Goal: Task Accomplishment & Management: Complete application form

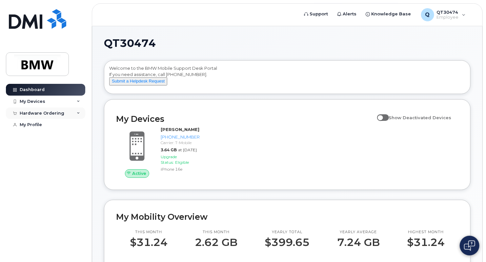
click at [60, 114] on div "Hardware Ordering" at bounding box center [42, 113] width 45 height 5
click at [39, 137] on div "New Order" at bounding box center [35, 138] width 25 height 6
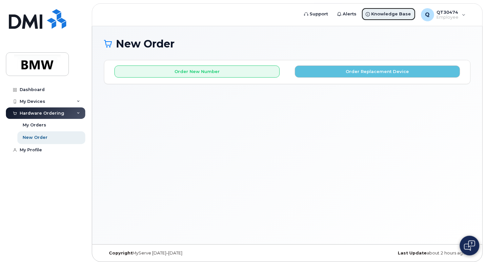
click at [387, 14] on span "Knowledge Base" at bounding box center [391, 14] width 40 height 7
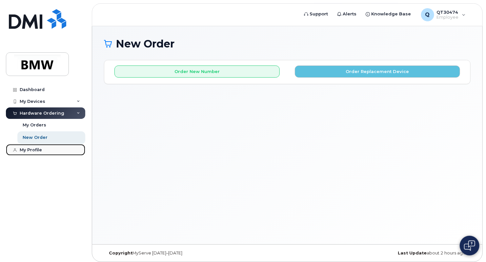
click at [39, 149] on div "My Profile" at bounding box center [31, 150] width 22 height 5
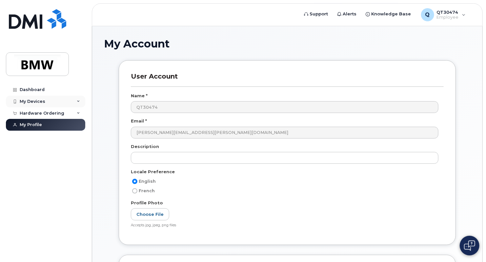
click at [42, 102] on div "My Devices" at bounding box center [33, 101] width 26 height 5
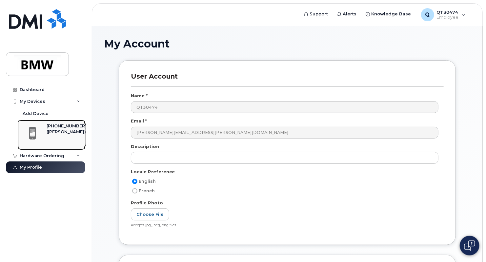
click at [35, 130] on span at bounding box center [32, 134] width 13 height 14
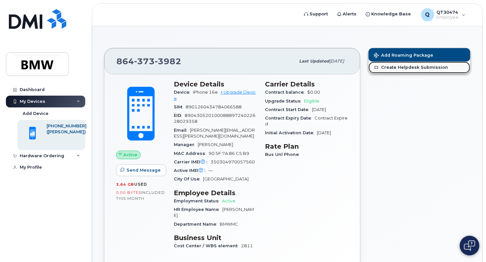
click at [397, 67] on link "Create Helpdesk Submission" at bounding box center [420, 68] width 102 height 12
